Goal: Navigation & Orientation: Find specific page/section

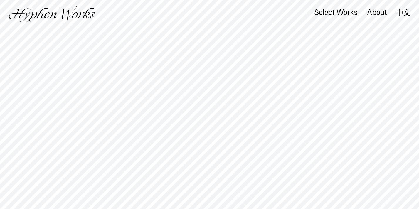
click at [309, 4] on div "Select Works About 中文" at bounding box center [209, 14] width 419 height 28
click at [337, 14] on div "Select Works" at bounding box center [335, 13] width 43 height 8
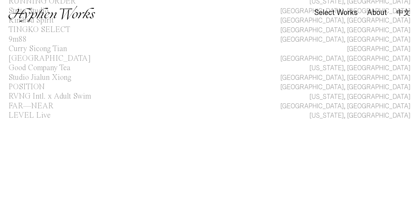
scroll to position [134, 0]
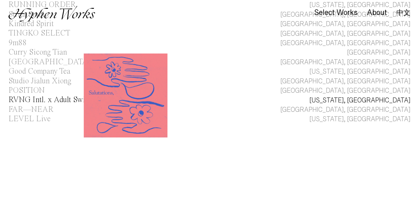
click at [29, 98] on div "RVNG Intl. x Adult Swim" at bounding box center [50, 100] width 83 height 8
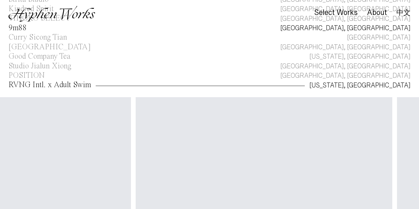
scroll to position [0, 317]
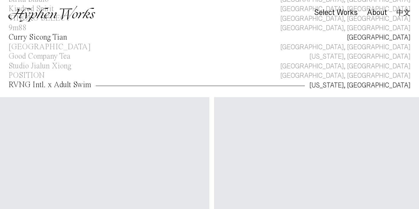
click at [47, 37] on div "Curry Sicong Tian" at bounding box center [38, 37] width 58 height 8
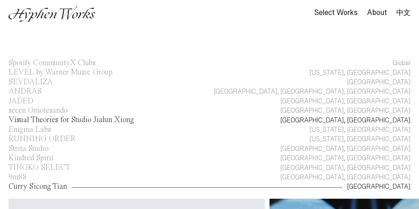
click at [31, 122] on div "Visual Theories for Studio Jialun Xiong" at bounding box center [71, 120] width 125 height 8
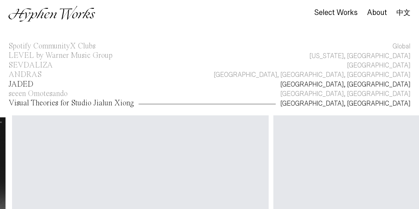
scroll to position [0, 175]
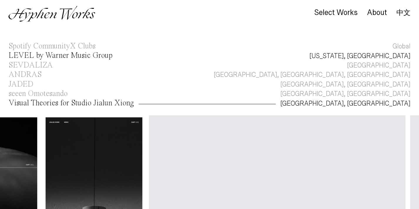
click at [56, 58] on div "LEVEL by Warner Music Group" at bounding box center [61, 56] width 104 height 8
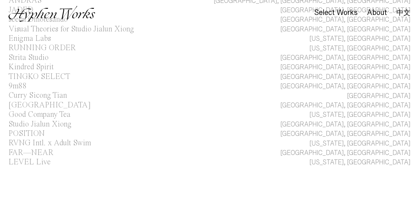
scroll to position [330, 0]
click at [27, 130] on div "POSITION" at bounding box center [27, 134] width 36 height 8
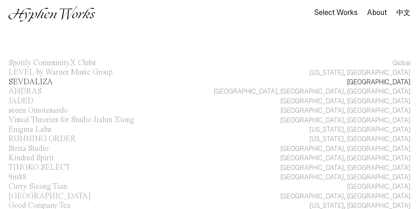
click at [20, 81] on div "SEVDALIZA" at bounding box center [31, 82] width 44 height 8
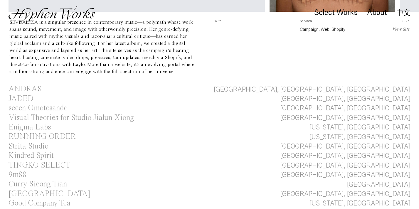
scroll to position [214, 0]
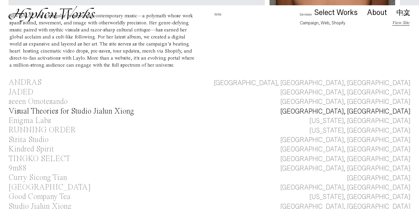
click at [34, 115] on div "Visual Theories for Studio Jialun Xiong" at bounding box center [71, 112] width 125 height 8
